Goal: Task Accomplishment & Management: Manage account settings

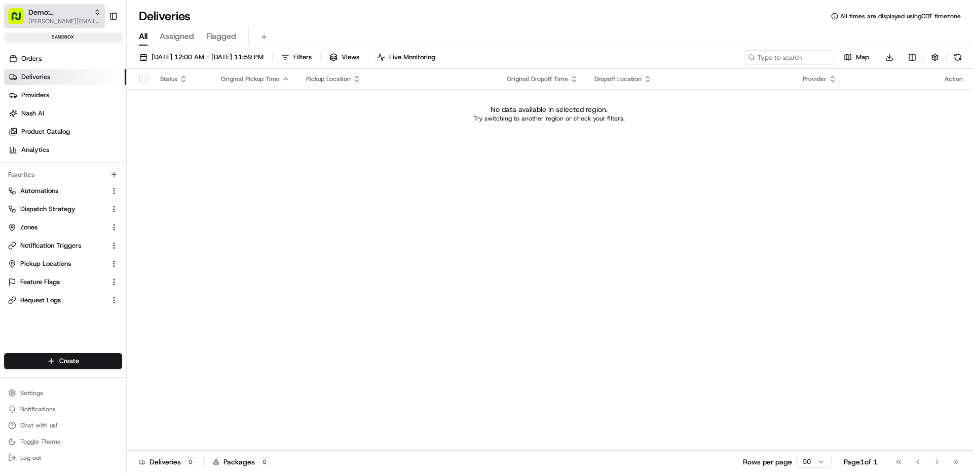
click at [59, 27] on button "Demo: [PERSON_NAME] [PERSON_NAME][EMAIL_ADDRESS][DOMAIN_NAME]" at bounding box center [54, 16] width 101 height 24
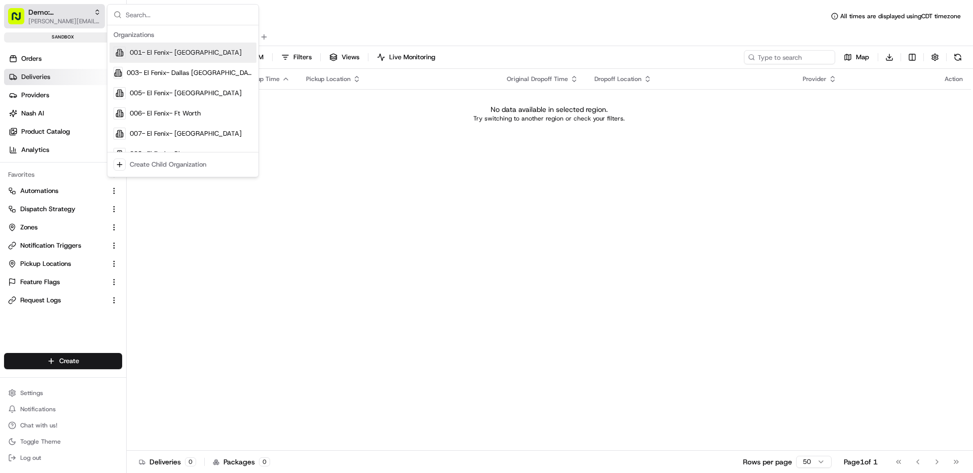
type input "s"
type input "a"
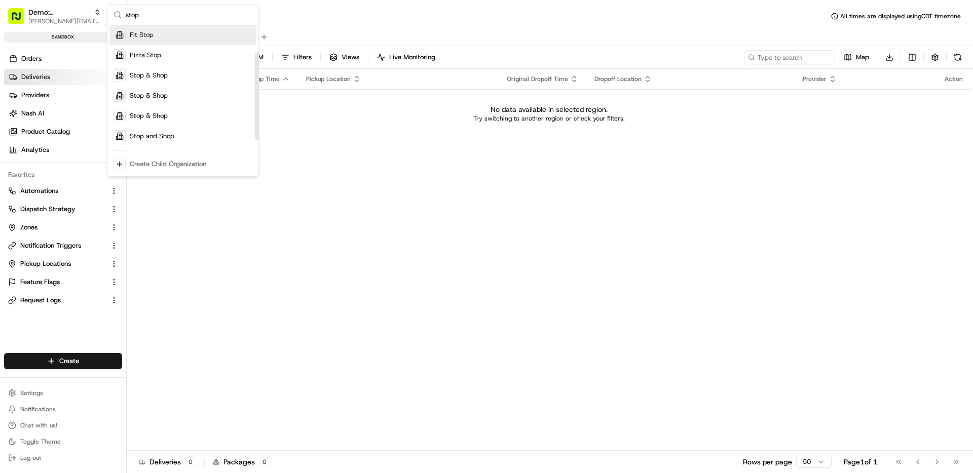
scroll to position [55, 0]
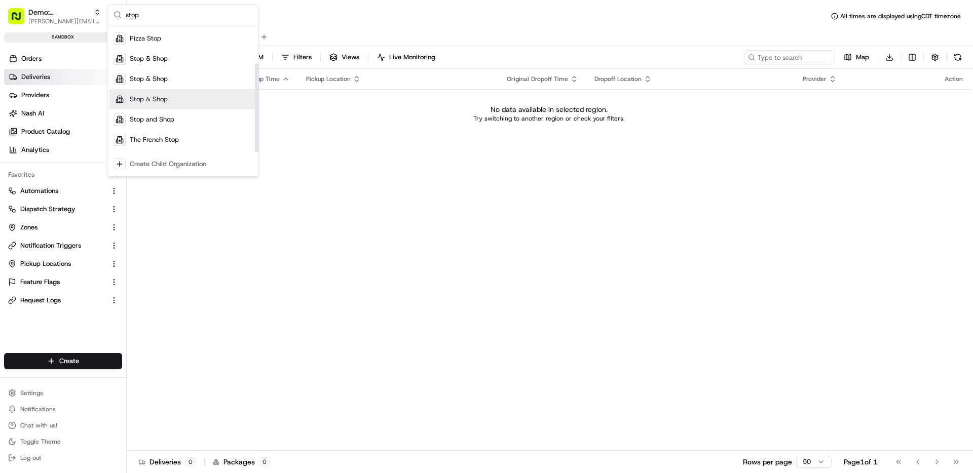
type input "stop"
click at [144, 114] on div "Stop and Shop" at bounding box center [182, 119] width 147 height 20
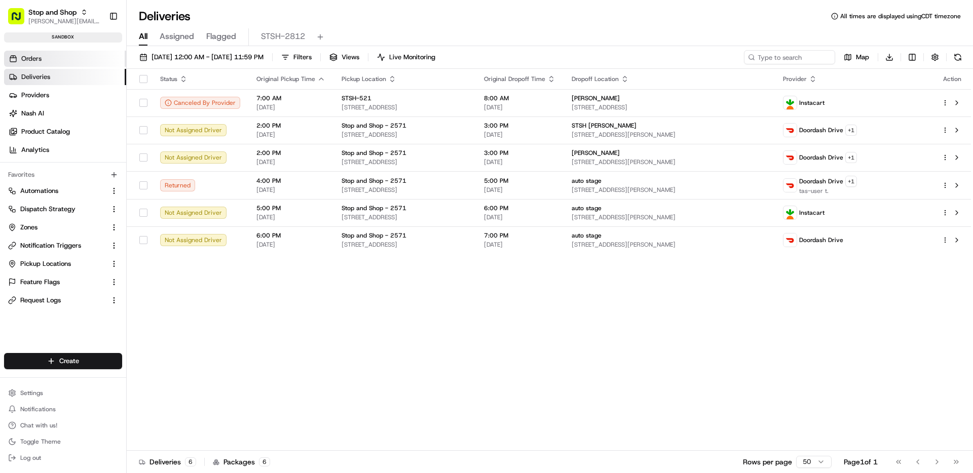
click at [46, 62] on link "Orders" at bounding box center [65, 59] width 122 height 16
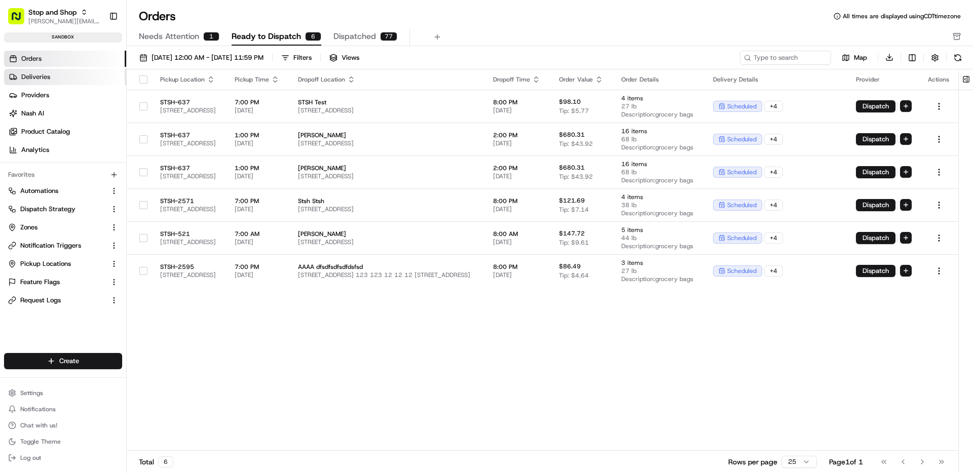
click at [50, 81] on link "Deliveries" at bounding box center [65, 77] width 122 height 16
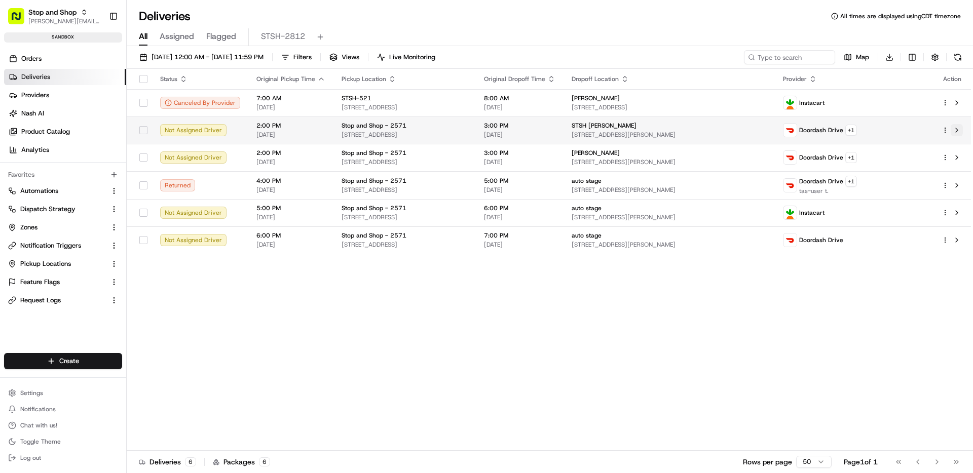
click at [958, 126] on button at bounding box center [957, 130] width 12 height 12
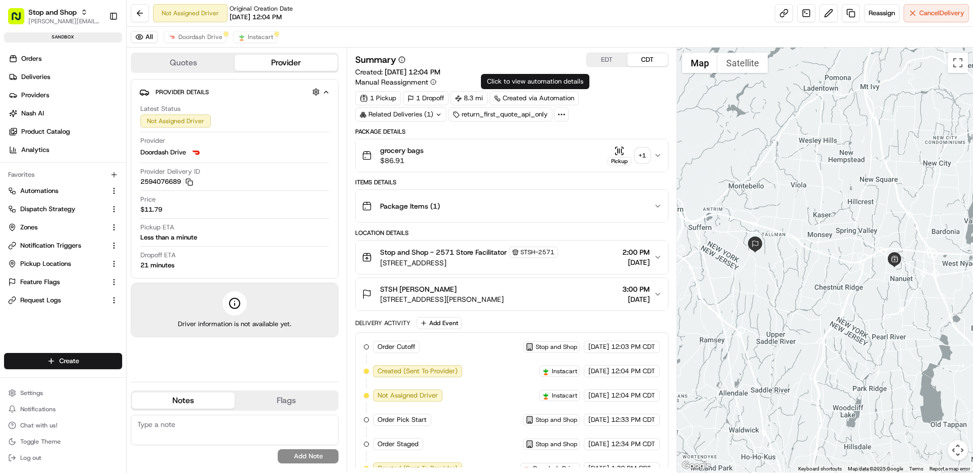
click at [530, 56] on div "Summary EDT CDT" at bounding box center [511, 60] width 313 height 14
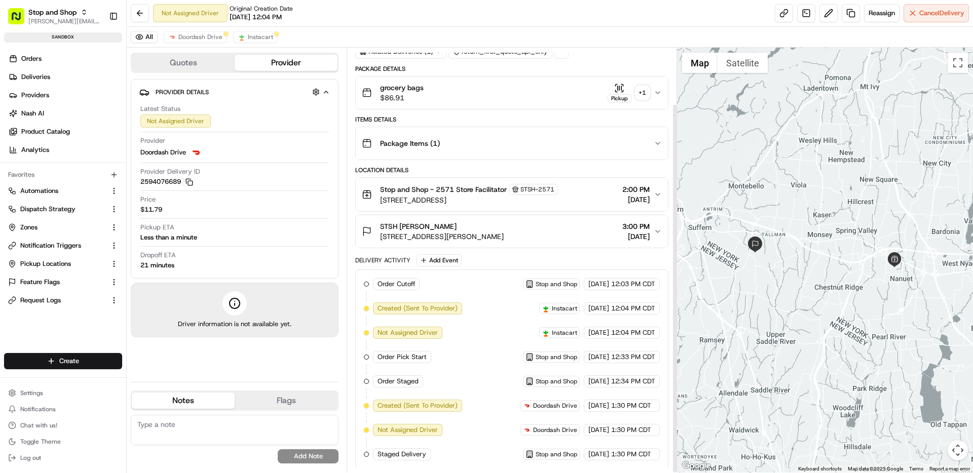
scroll to position [64, 0]
click at [405, 386] on div "Order Cutoff Stop and Shop 08/19/2025 12:03 PM CDT Created (Sent To Provider) I…" at bounding box center [511, 368] width 295 height 182
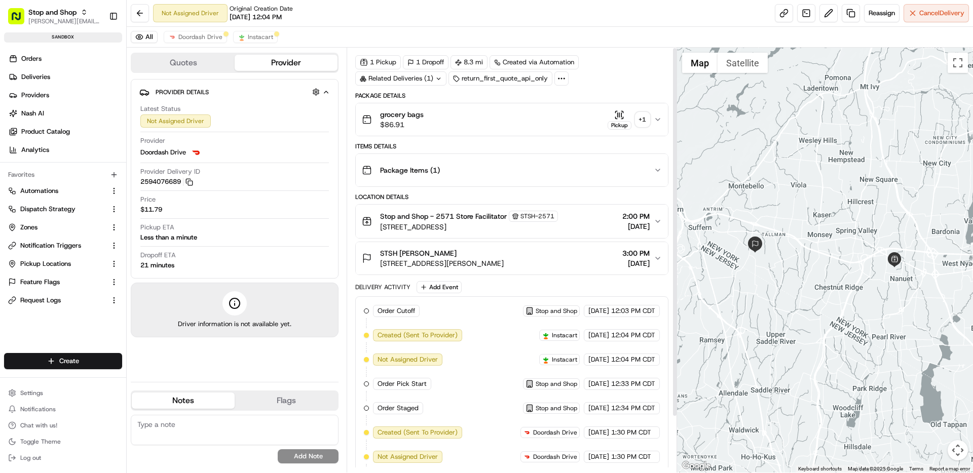
scroll to position [0, 0]
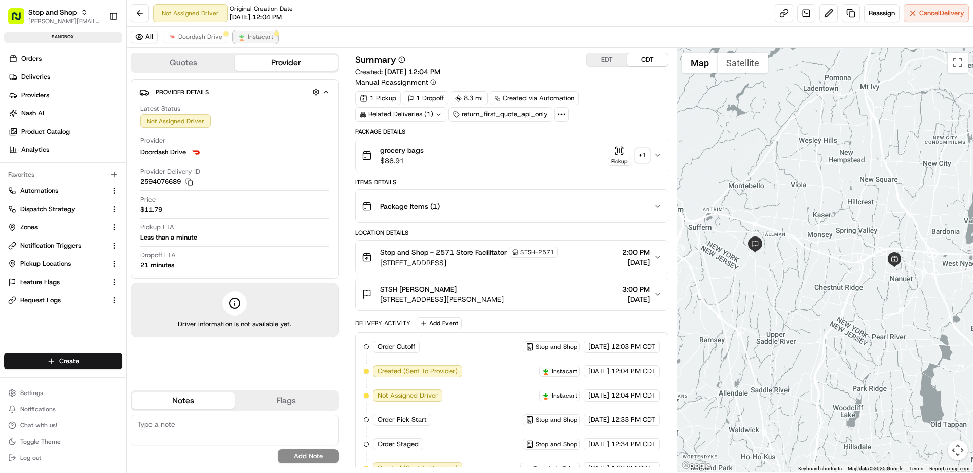
click at [253, 37] on span "Instacart" at bounding box center [260, 37] width 25 height 8
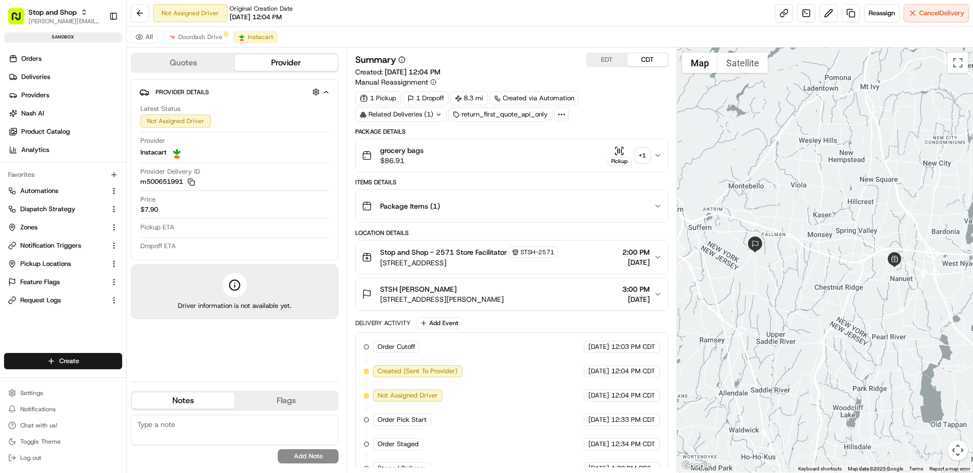
click at [483, 49] on div "Summary EDT CDT Created: 08/19/2025 12:04 PM Manual Reassignment 1 Pickup 1 Dro…" at bounding box center [512, 260] width 330 height 425
click at [203, 34] on span "Doordash Drive" at bounding box center [200, 37] width 44 height 8
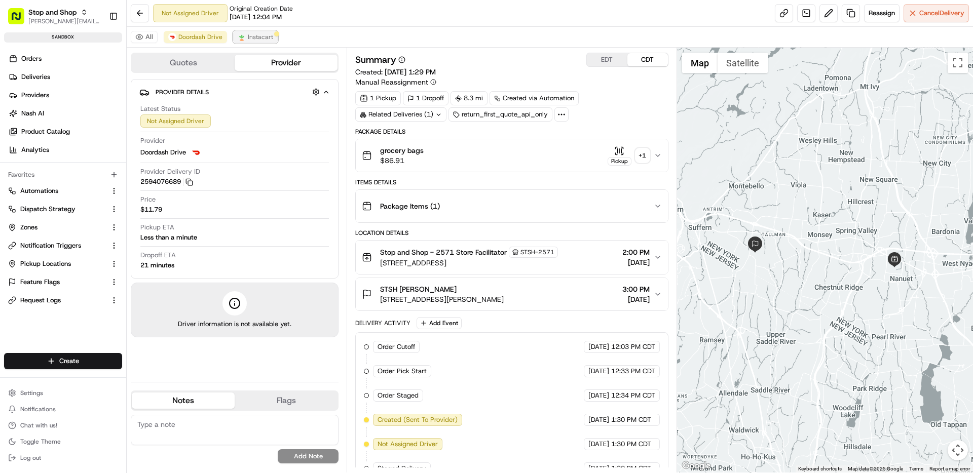
drag, startPoint x: 262, startPoint y: 33, endPoint x: 218, endPoint y: 33, distance: 44.1
click at [262, 33] on span "Instacart" at bounding box center [260, 37] width 25 height 8
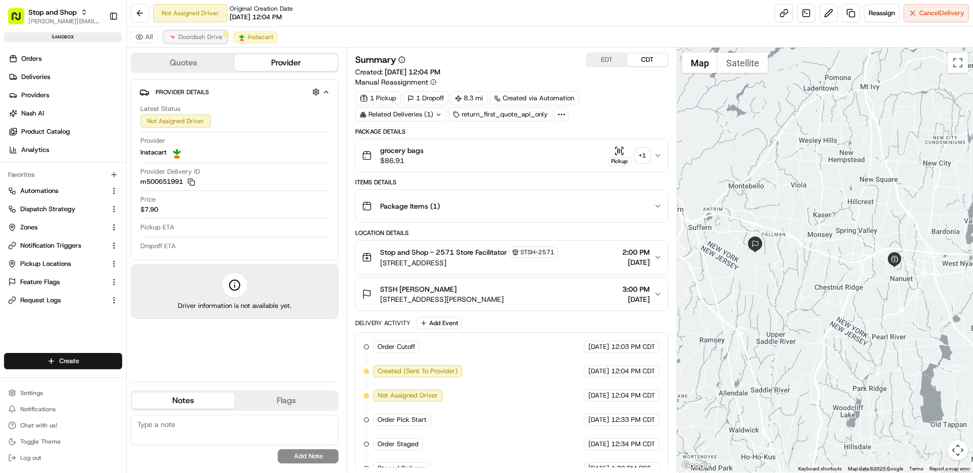
drag, startPoint x: 192, startPoint y: 37, endPoint x: 223, endPoint y: 40, distance: 32.0
click at [192, 37] on span "Doordash Drive" at bounding box center [200, 37] width 44 height 8
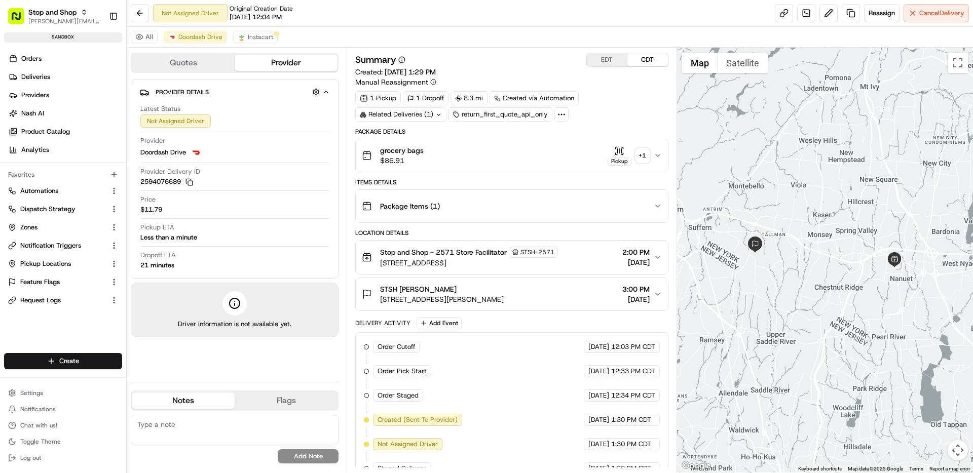
click at [256, 44] on div "All Doordash Drive Instacart" at bounding box center [550, 37] width 846 height 21
click at [248, 41] on button "Instacart" at bounding box center [255, 37] width 45 height 12
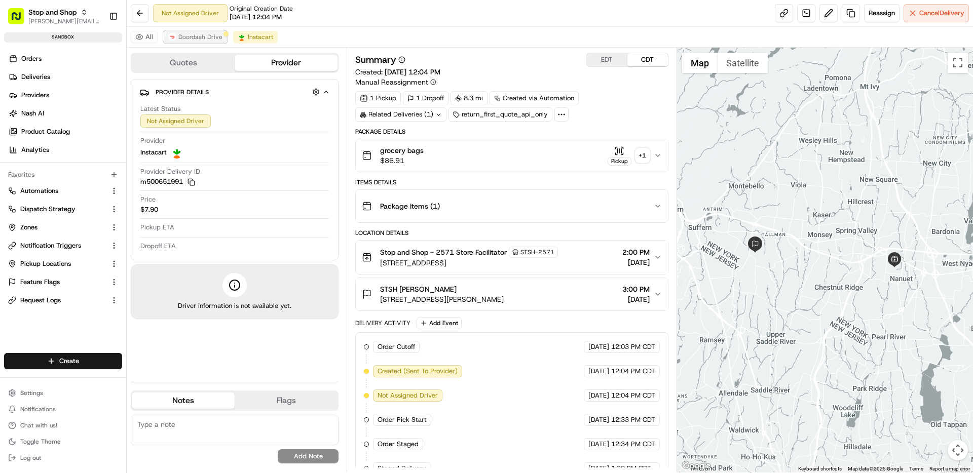
click at [200, 40] on span "Doordash Drive" at bounding box center [200, 37] width 44 height 8
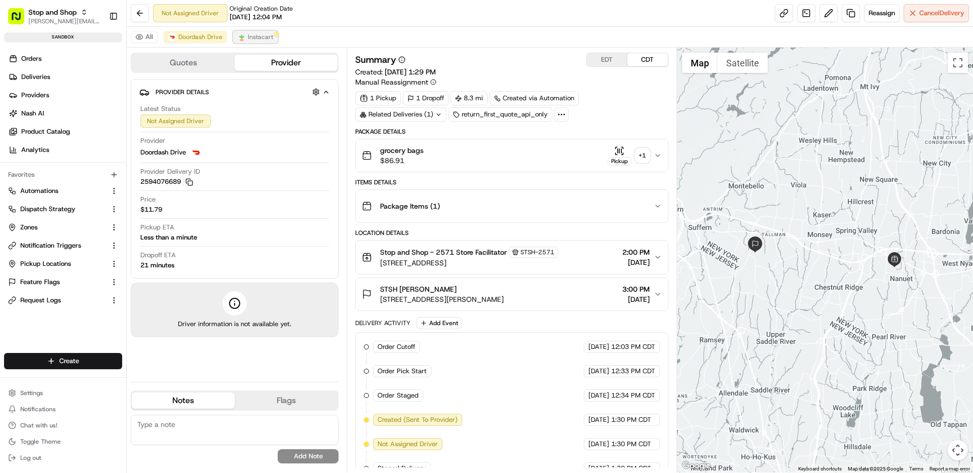
click at [274, 35] on div at bounding box center [276, 33] width 5 height 5
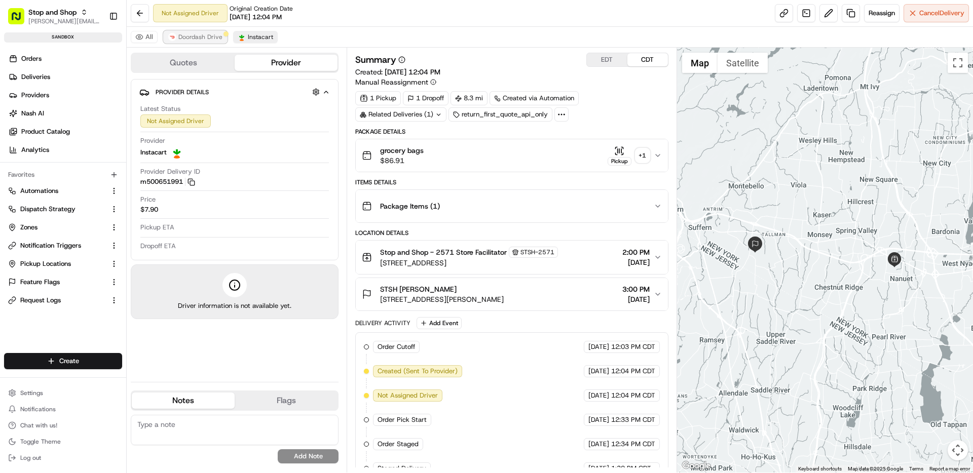
click at [189, 36] on span "Doordash Drive" at bounding box center [200, 37] width 44 height 8
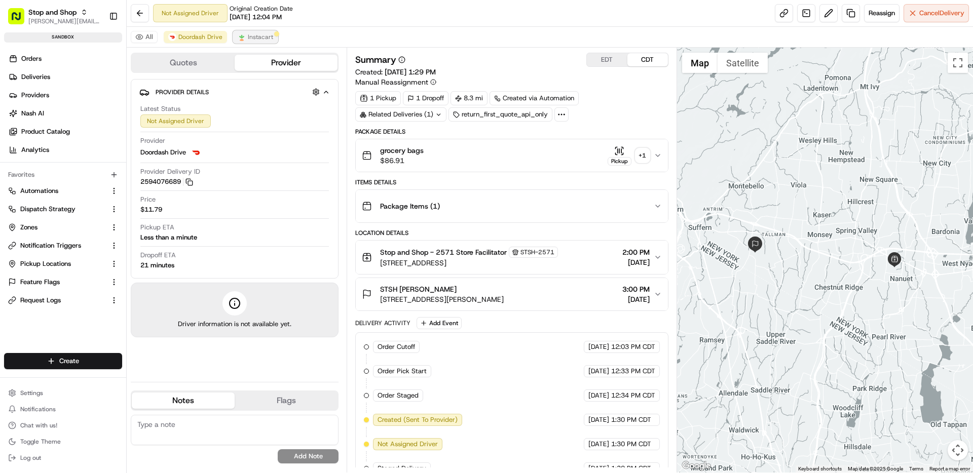
click at [255, 36] on span "Instacart" at bounding box center [260, 37] width 25 height 8
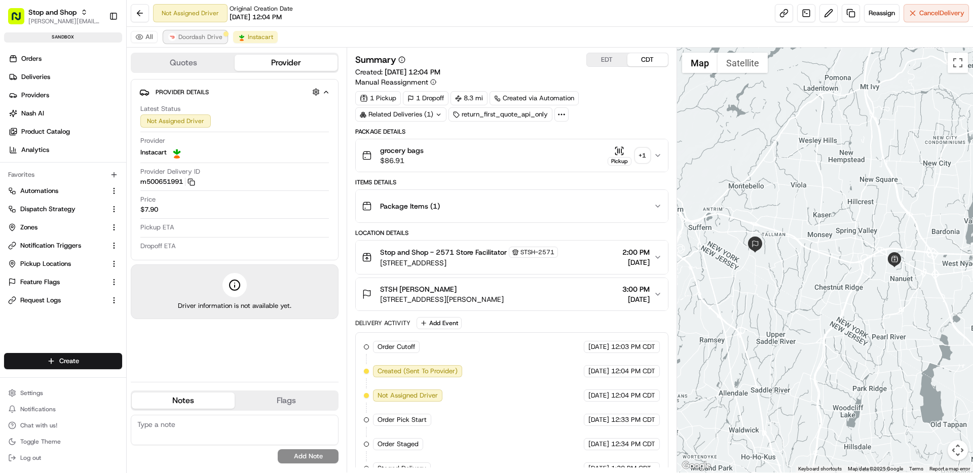
click at [198, 39] on span "Doordash Drive" at bounding box center [200, 37] width 44 height 8
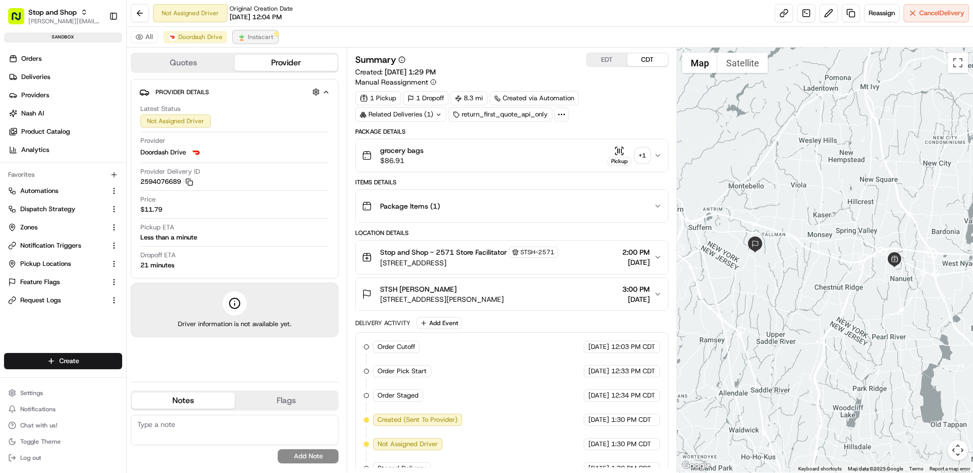
click at [249, 40] on span "Instacart" at bounding box center [260, 37] width 25 height 8
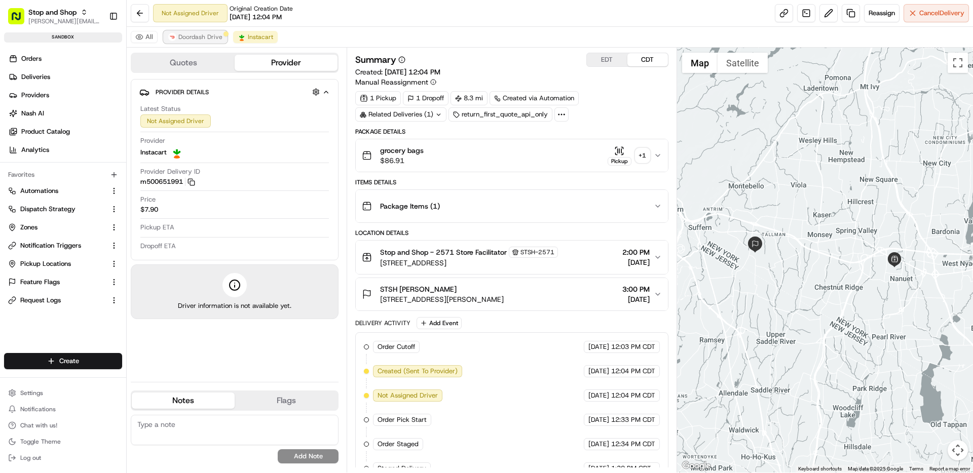
click at [205, 40] on span "Doordash Drive" at bounding box center [200, 37] width 44 height 8
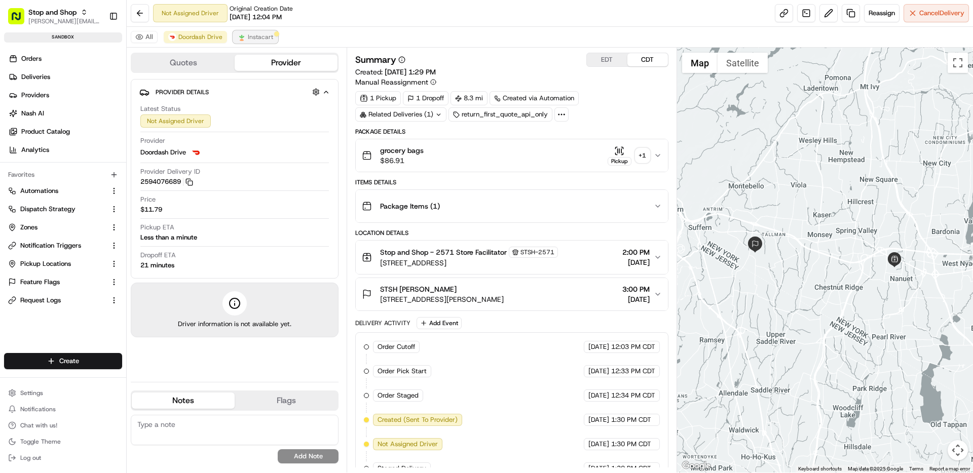
click at [254, 40] on span "Instacart" at bounding box center [260, 37] width 25 height 8
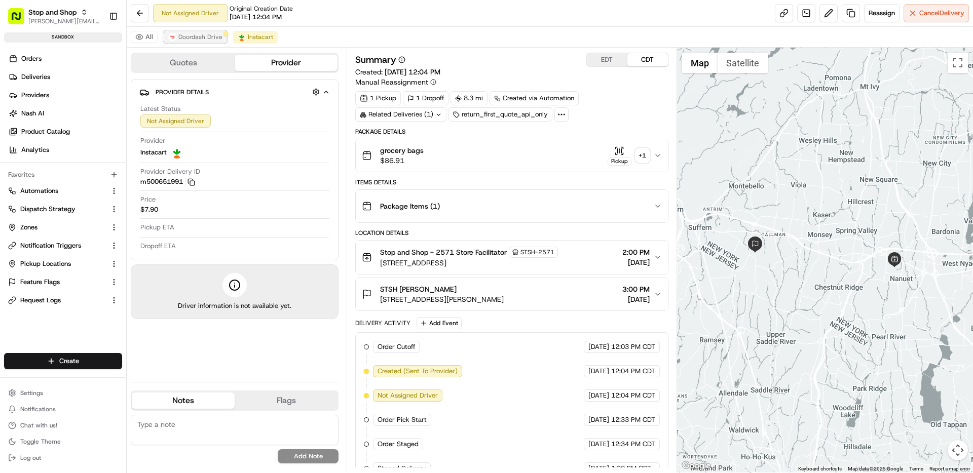
click at [210, 42] on button "Doordash Drive" at bounding box center [195, 37] width 63 height 12
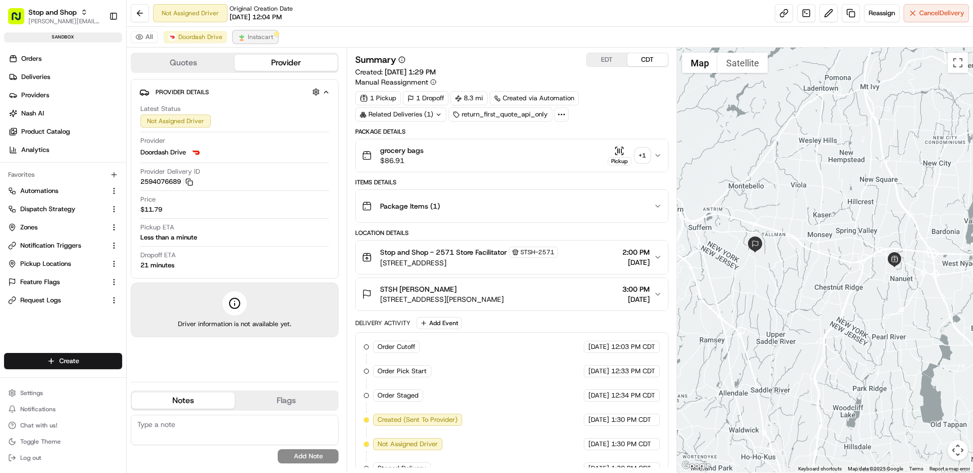
click at [252, 36] on span "Instacart" at bounding box center [260, 37] width 25 height 8
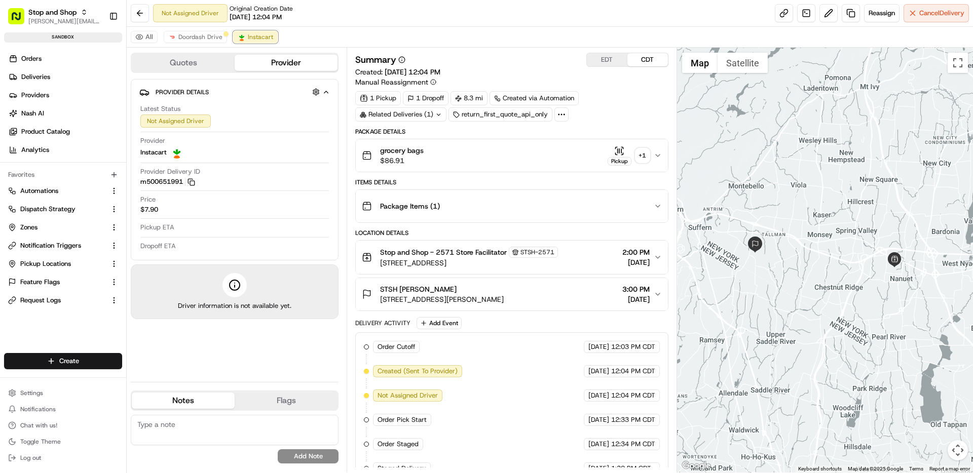
drag, startPoint x: 236, startPoint y: 41, endPoint x: 231, endPoint y: 40, distance: 5.6
click at [236, 41] on button "Instacart" at bounding box center [255, 37] width 45 height 12
click at [203, 40] on span "Doordash Drive" at bounding box center [200, 37] width 44 height 8
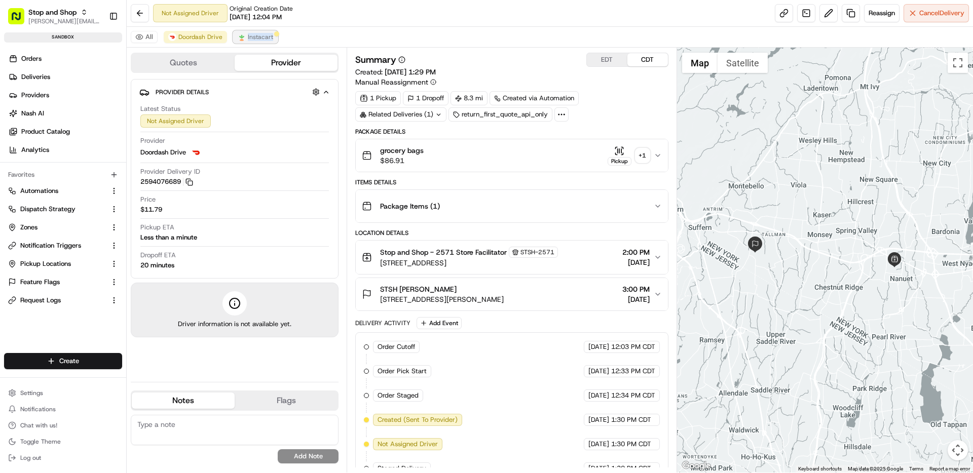
click at [249, 36] on span "Instacart" at bounding box center [260, 37] width 25 height 8
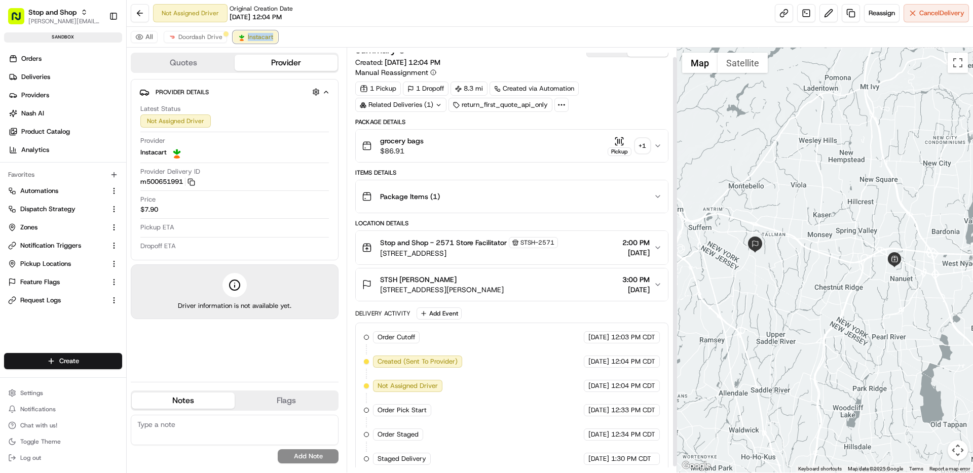
scroll to position [16, 0]
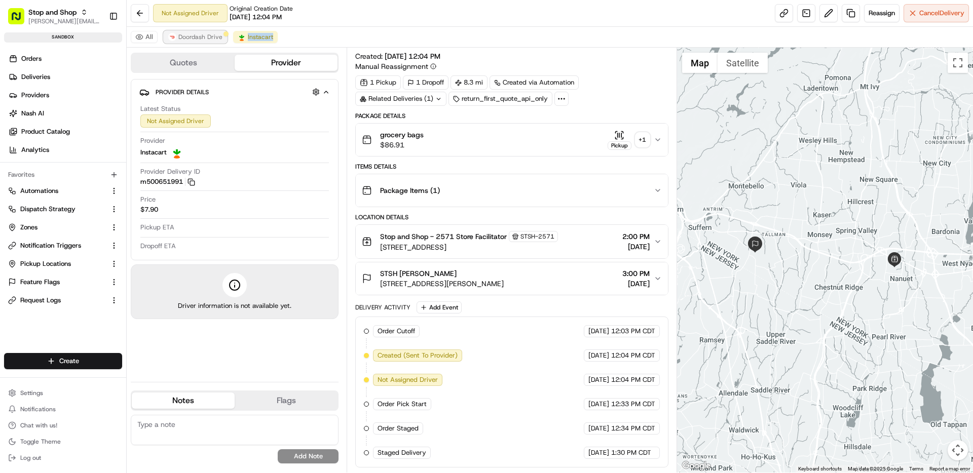
click at [197, 38] on span "Doordash Drive" at bounding box center [200, 37] width 44 height 8
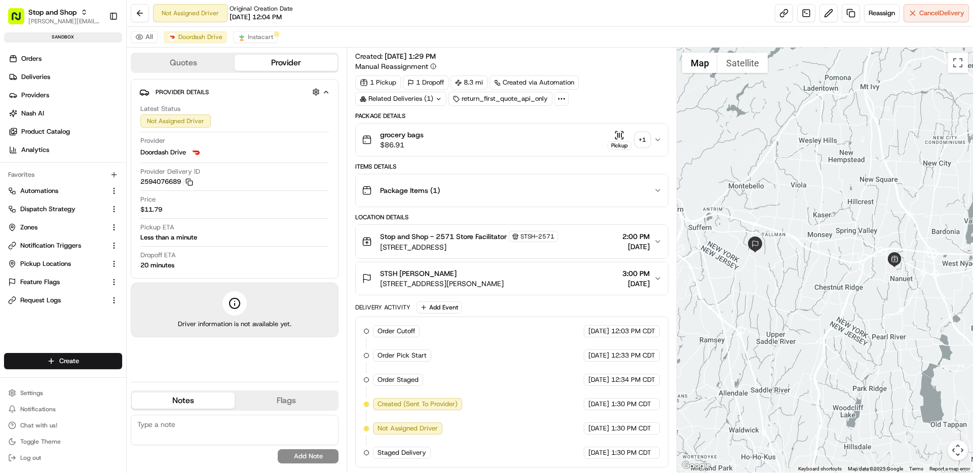
click at [524, 33] on div "All Doordash Drive Instacart" at bounding box center [550, 37] width 846 height 21
click at [500, 39] on div "All Doordash Drive Instacart" at bounding box center [550, 37] width 846 height 21
click at [634, 86] on div "1 Pickup 1 Dropoff 8.3 mi Created via Automation Related Deliveries (1) return_…" at bounding box center [511, 91] width 313 height 30
click at [40, 147] on span "Analytics" at bounding box center [35, 149] width 28 height 9
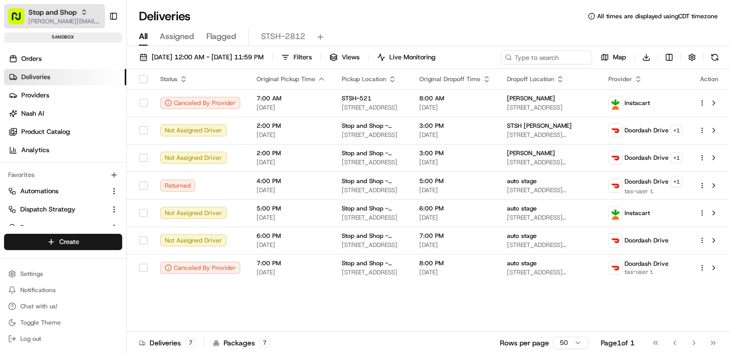
click at [38, 26] on button "Stop and Shop matt@usenash.com" at bounding box center [54, 16] width 101 height 24
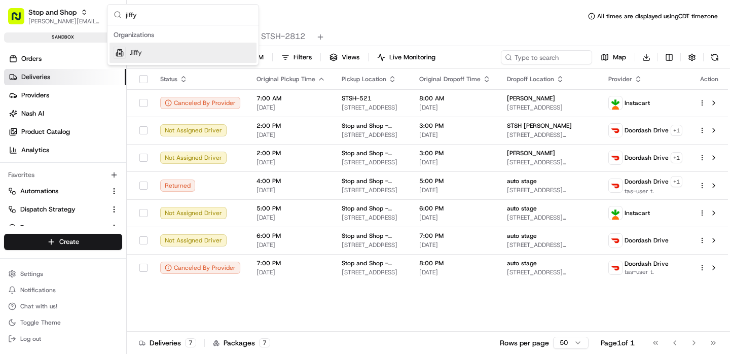
type input "jiffy"
click at [143, 47] on div "Jiffy" at bounding box center [182, 53] width 147 height 20
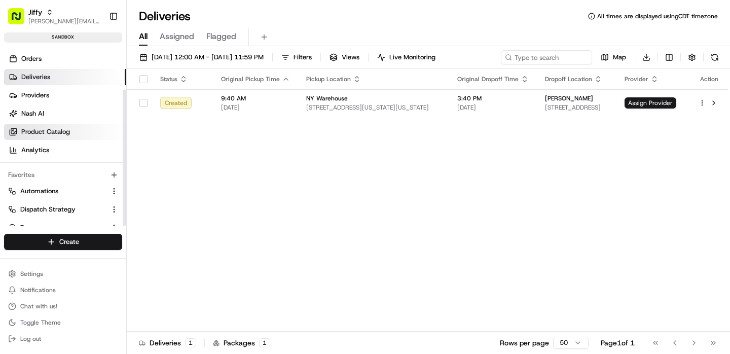
scroll to position [59, 0]
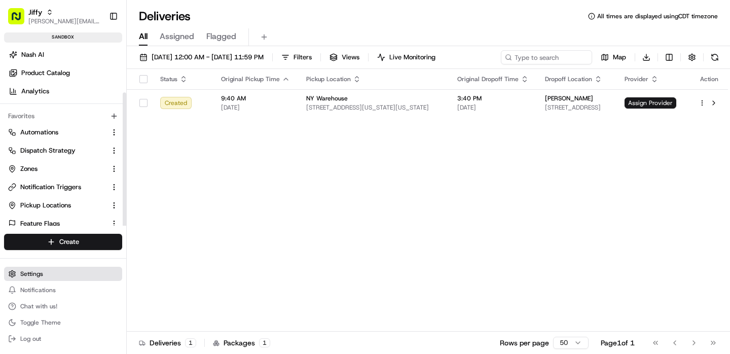
click at [52, 271] on button "Settings" at bounding box center [63, 274] width 118 height 14
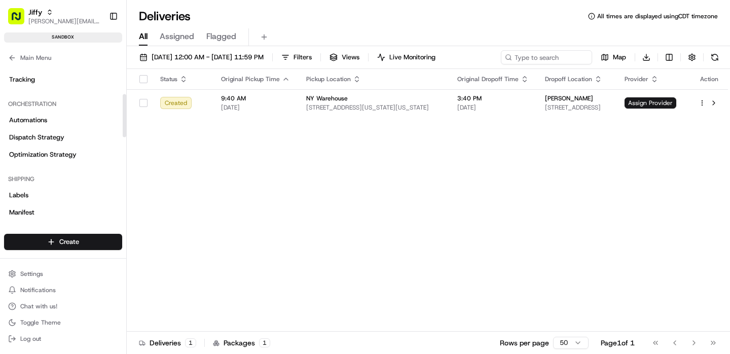
scroll to position [125, 0]
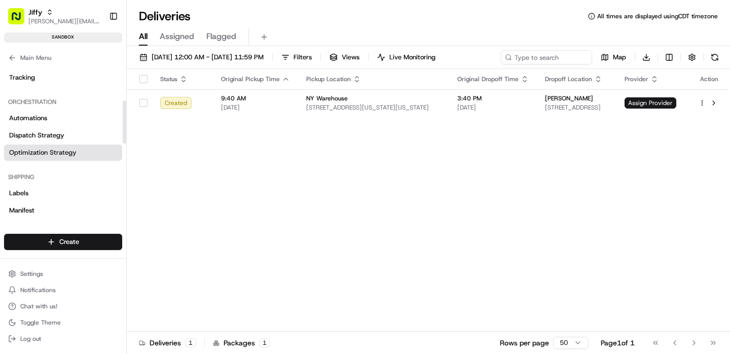
click at [55, 152] on span "Optimization Strategy" at bounding box center [42, 152] width 67 height 9
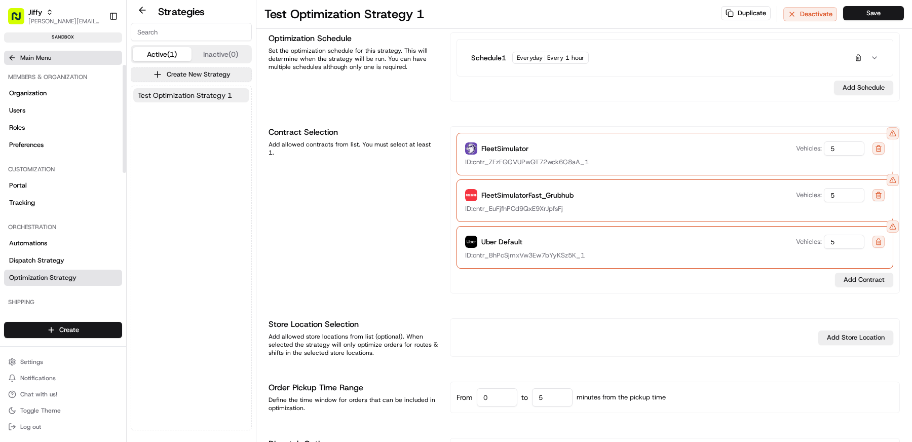
click at [18, 60] on button "Main Menu" at bounding box center [63, 58] width 118 height 14
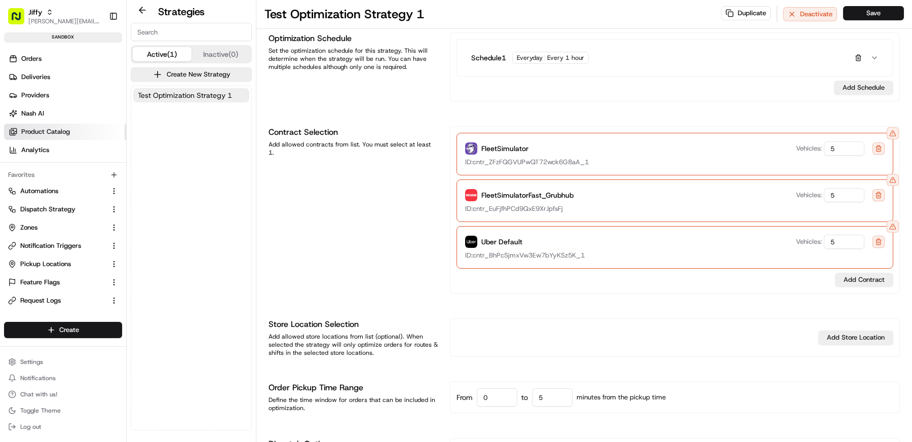
click at [46, 131] on span "Product Catalog" at bounding box center [45, 131] width 49 height 9
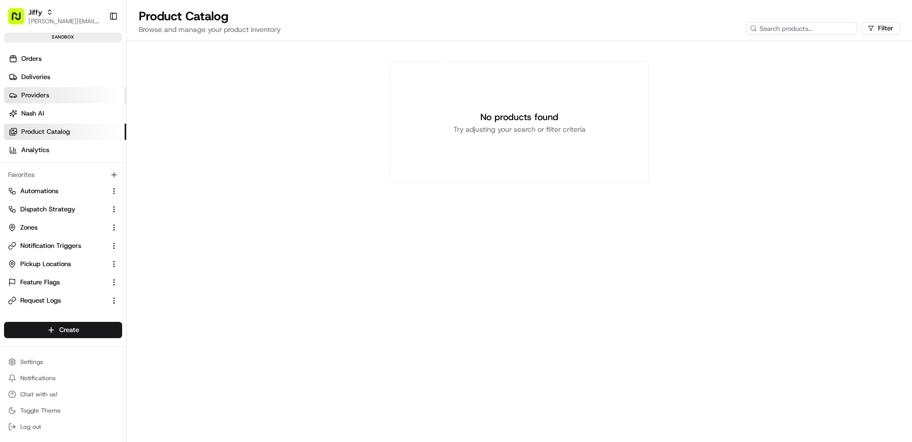
click at [44, 98] on span "Providers" at bounding box center [35, 95] width 28 height 9
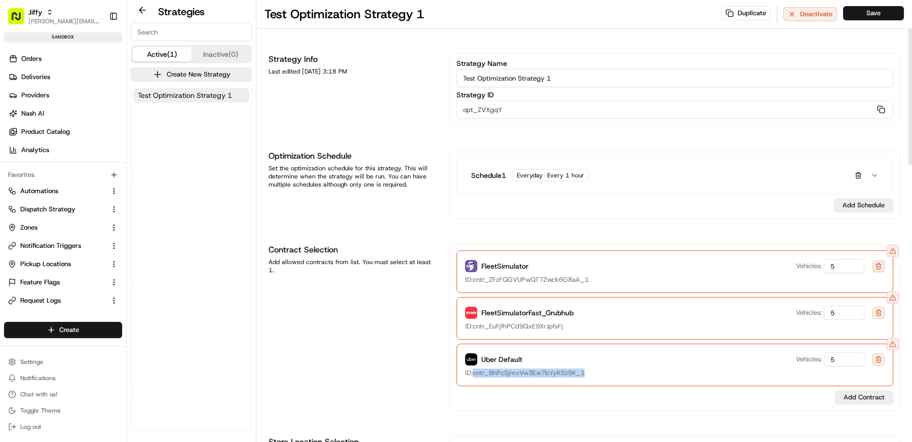
drag, startPoint x: 590, startPoint y: 374, endPoint x: 474, endPoint y: 374, distance: 116.1
click at [474, 353] on div "ID: cntr_BhPcSjmxVw3Ew7bYyKSz5K_1" at bounding box center [675, 372] width 420 height 9
copy span "cntr_BhPcSjmxVw3Ew7bYyKSz5K_1"
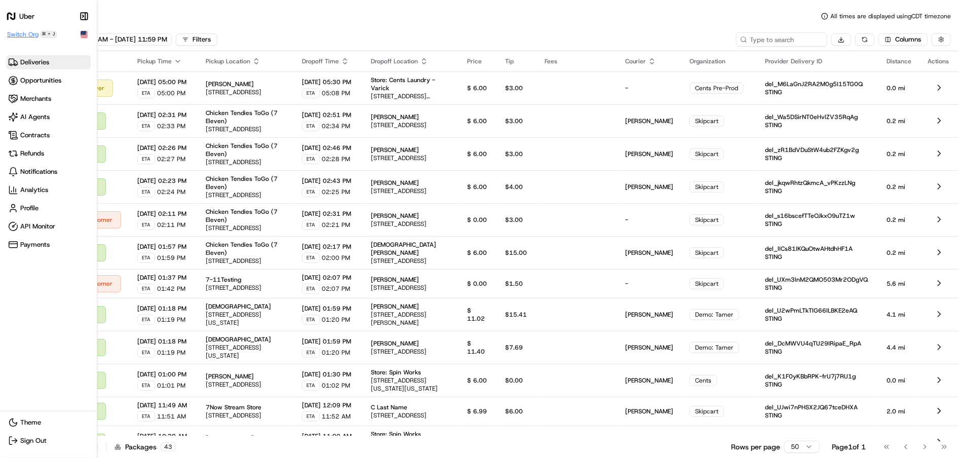
click at [26, 31] on span "Switch Org" at bounding box center [22, 34] width 31 height 8
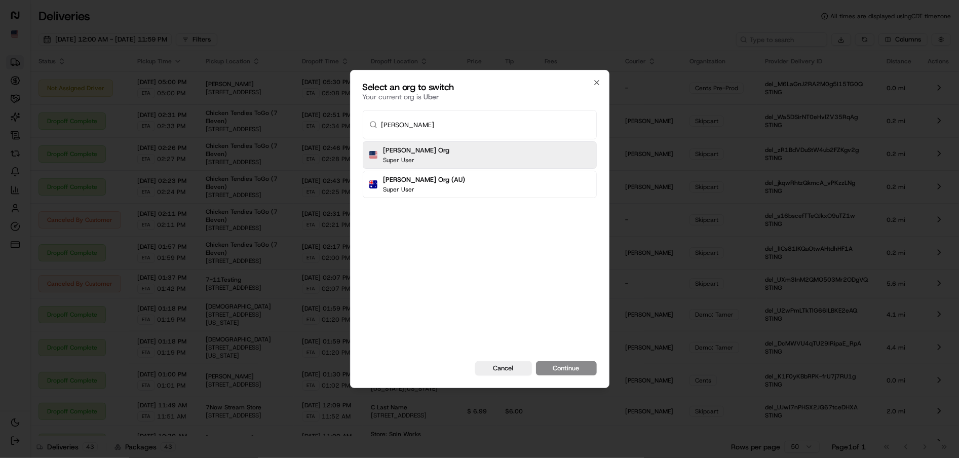
type input "[PERSON_NAME]"
click at [463, 153] on div "[PERSON_NAME] Org Super User" at bounding box center [480, 154] width 234 height 27
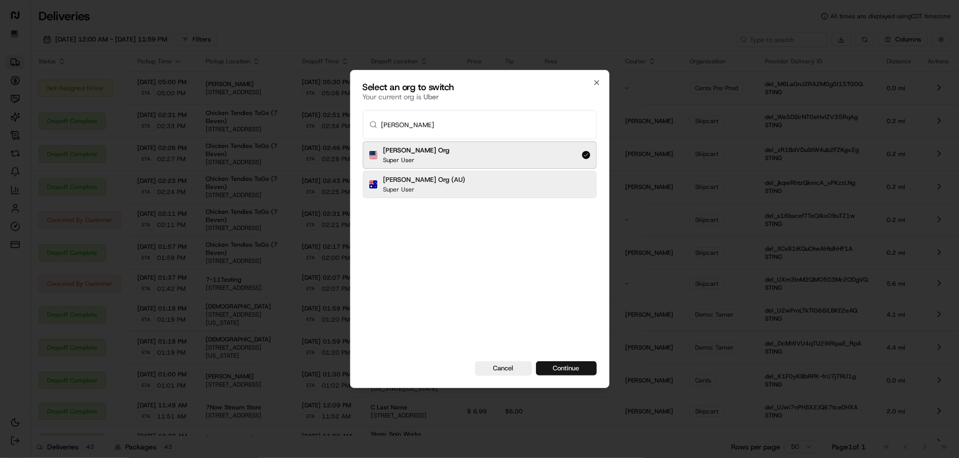
click at [561, 372] on button "Continue" at bounding box center [566, 368] width 61 height 14
